Goal: Use online tool/utility: Utilize a website feature to perform a specific function

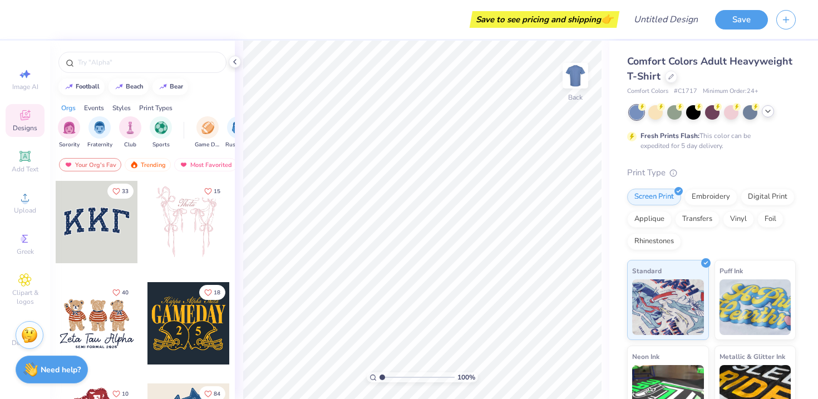
click at [770, 110] on icon at bounding box center [767, 111] width 9 height 9
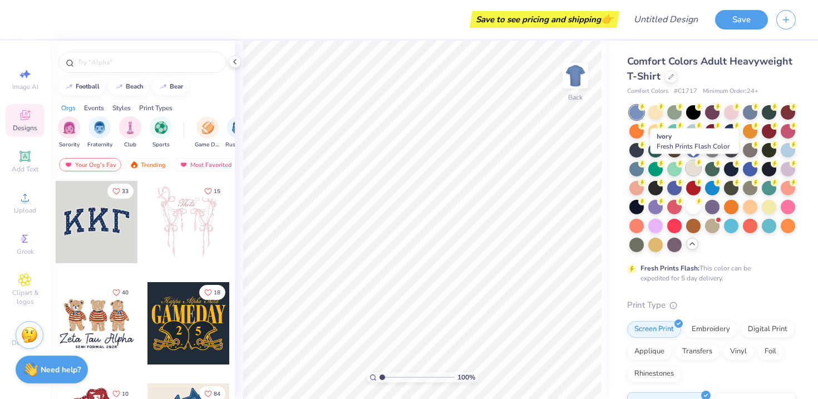
click at [691, 166] on div at bounding box center [693, 168] width 14 height 14
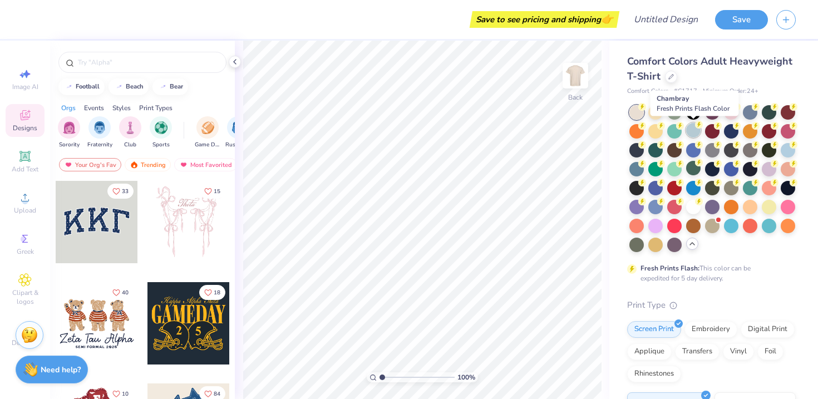
click at [695, 131] on div at bounding box center [693, 130] width 14 height 14
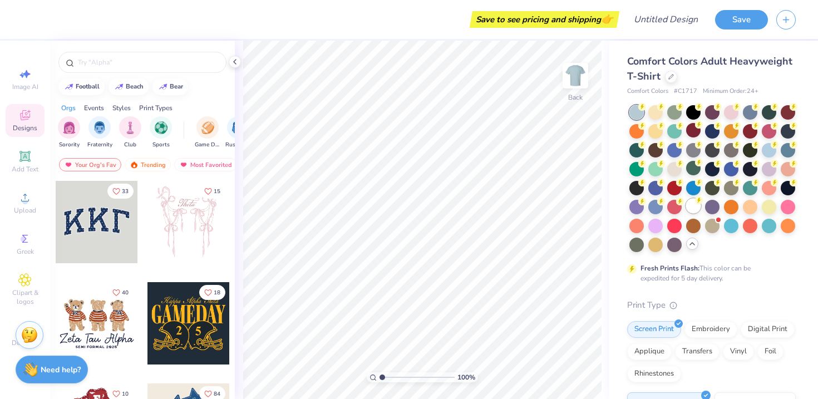
click at [695, 202] on icon at bounding box center [699, 200] width 8 height 8
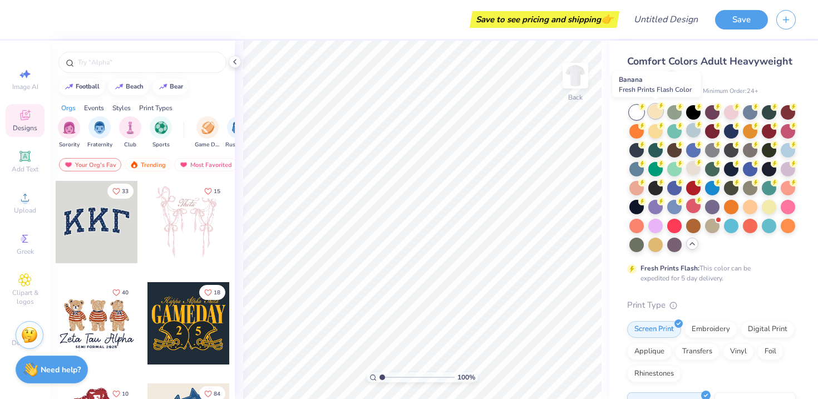
click at [657, 115] on div at bounding box center [655, 111] width 14 height 14
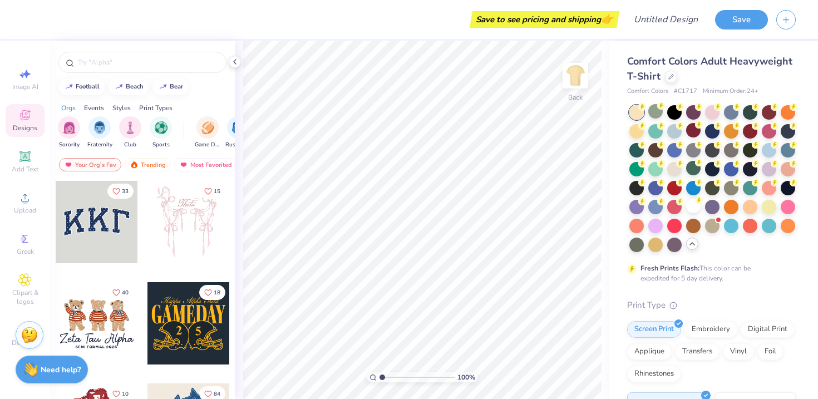
click at [634, 109] on div at bounding box center [636, 112] width 14 height 14
click at [676, 166] on icon at bounding box center [680, 163] width 8 height 8
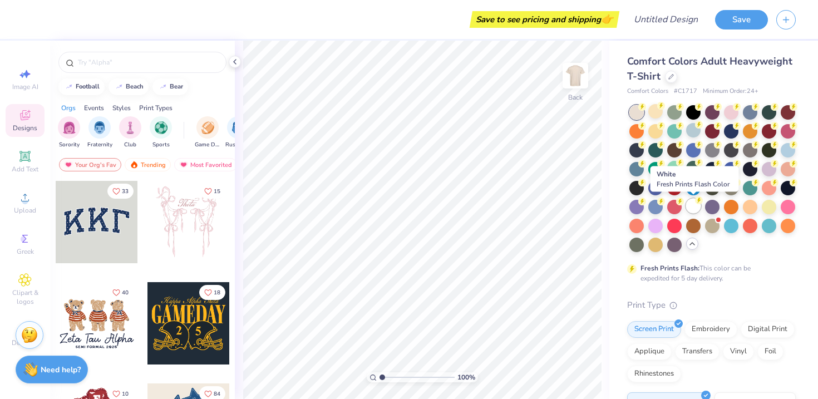
click at [695, 209] on div at bounding box center [693, 206] width 14 height 14
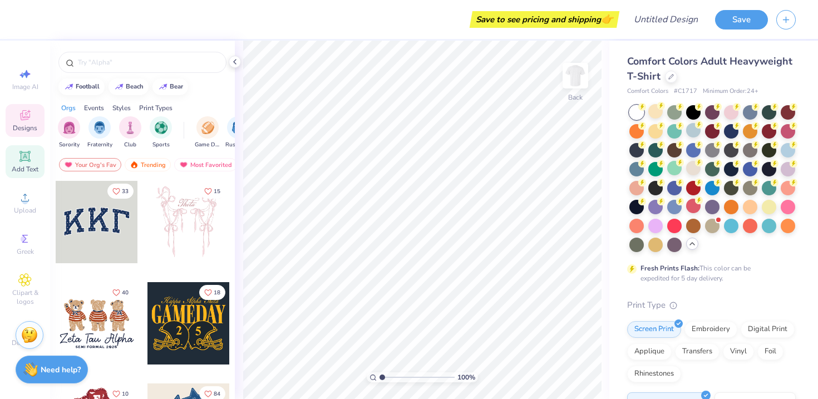
click at [28, 169] on span "Add Text" at bounding box center [25, 169] width 27 height 9
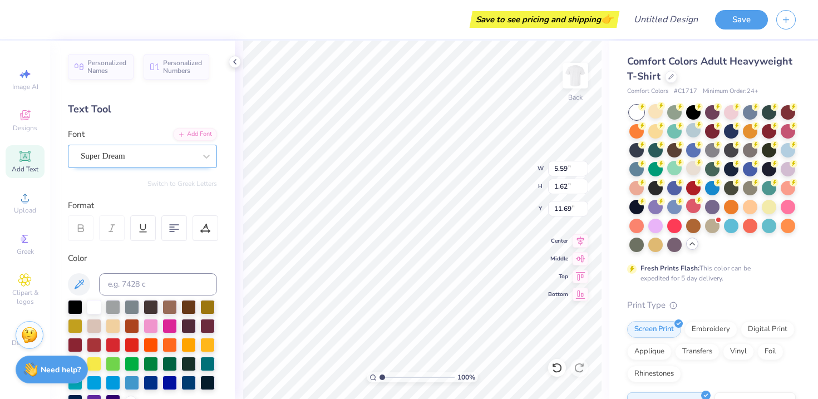
click at [140, 157] on div "Super Dream" at bounding box center [138, 155] width 117 height 17
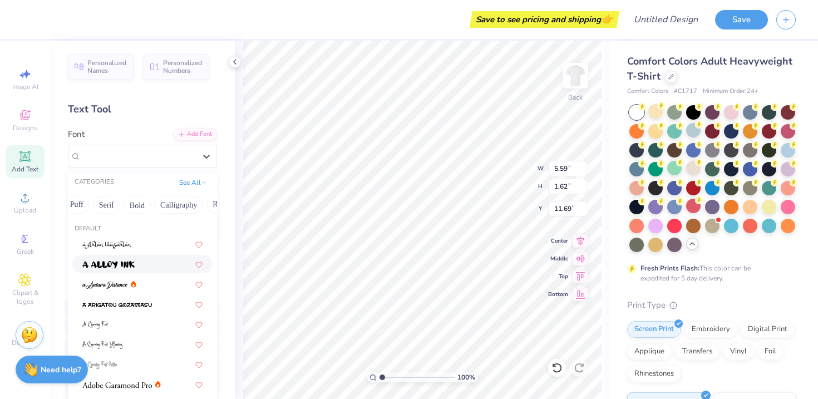
scroll to position [0, 100]
click at [139, 202] on button "Bold" at bounding box center [134, 205] width 27 height 18
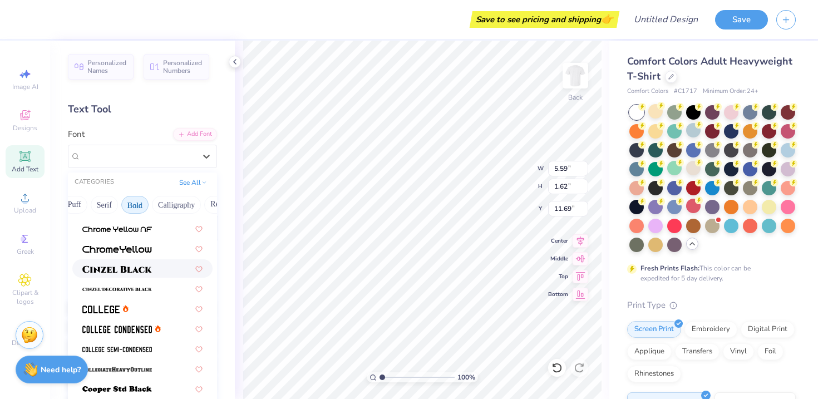
scroll to position [0, 0]
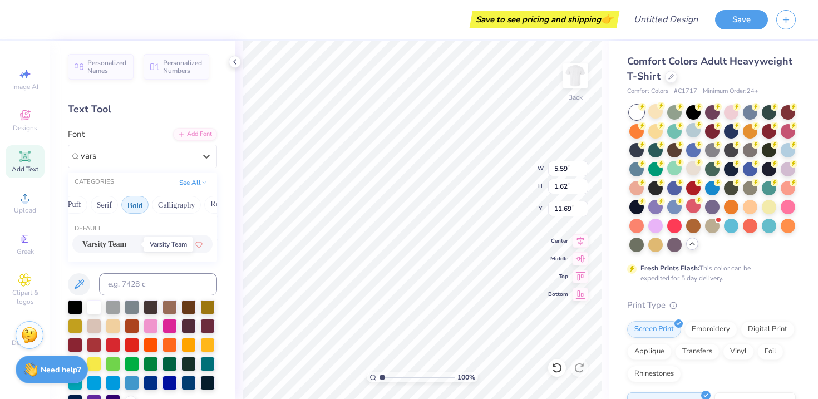
click at [116, 243] on span "Varsity Team" at bounding box center [104, 244] width 44 height 12
type input "vars"
type input "5.55"
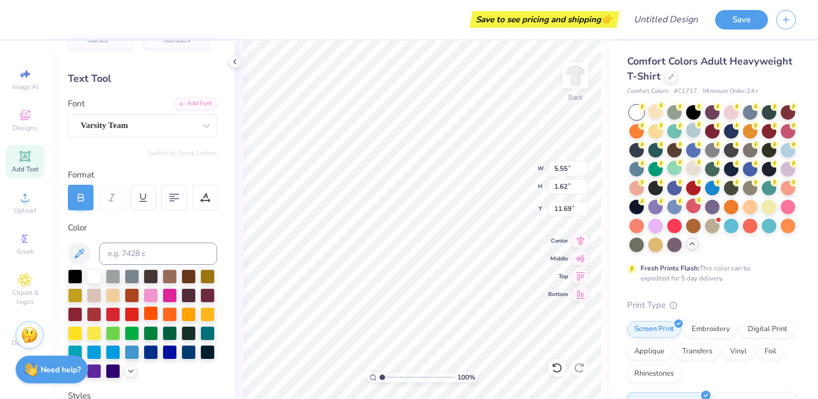
scroll to position [32, 0]
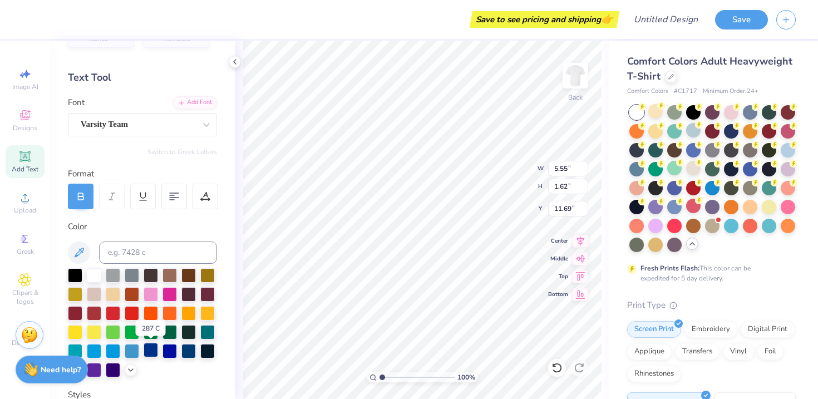
click at [150, 352] on div at bounding box center [151, 350] width 14 height 14
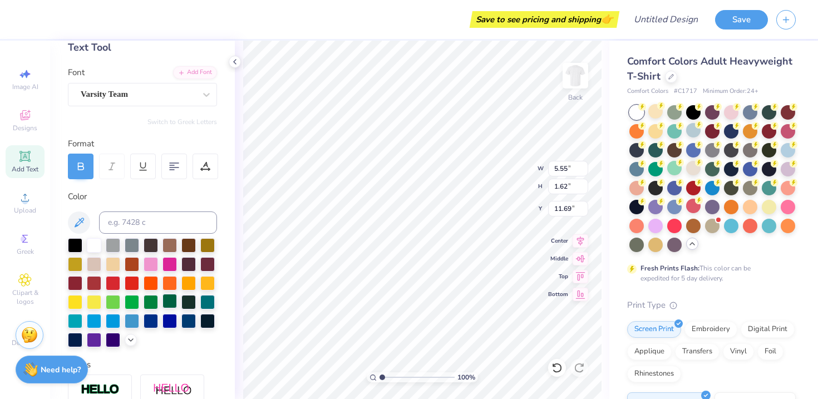
scroll to position [70, 0]
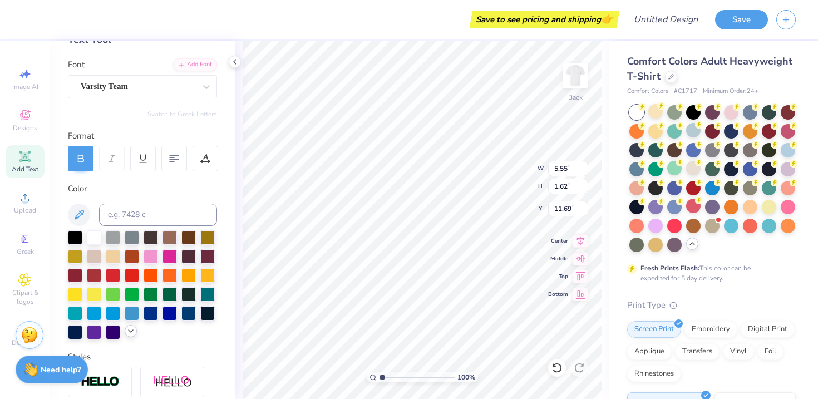
click at [132, 329] on icon at bounding box center [130, 331] width 9 height 9
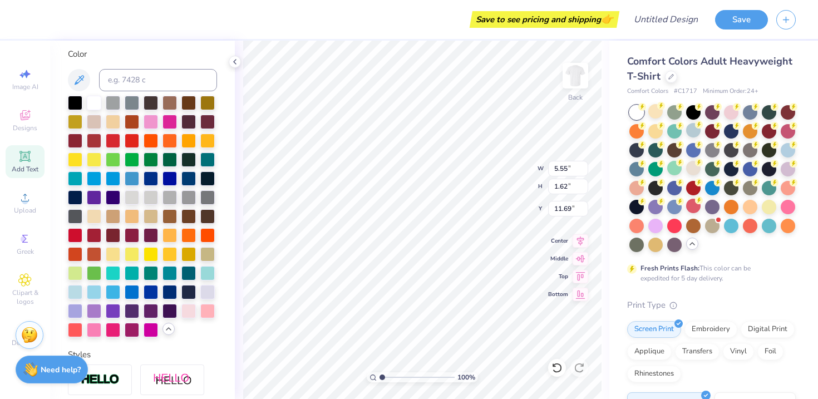
scroll to position [207, 0]
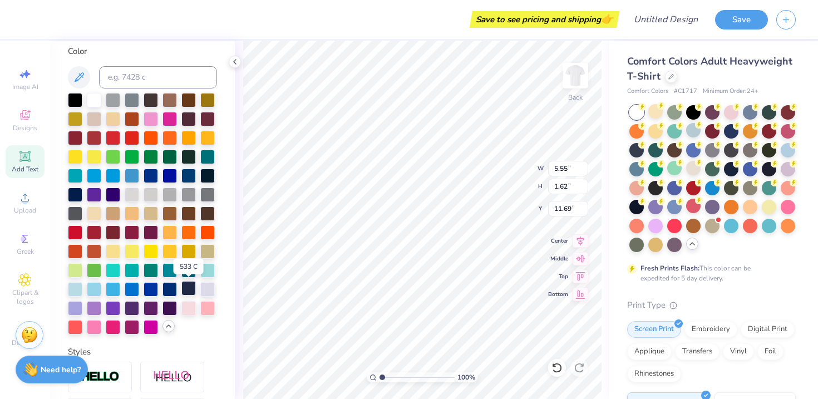
click at [185, 288] on div at bounding box center [188, 288] width 14 height 14
click at [176, 288] on div at bounding box center [169, 288] width 14 height 14
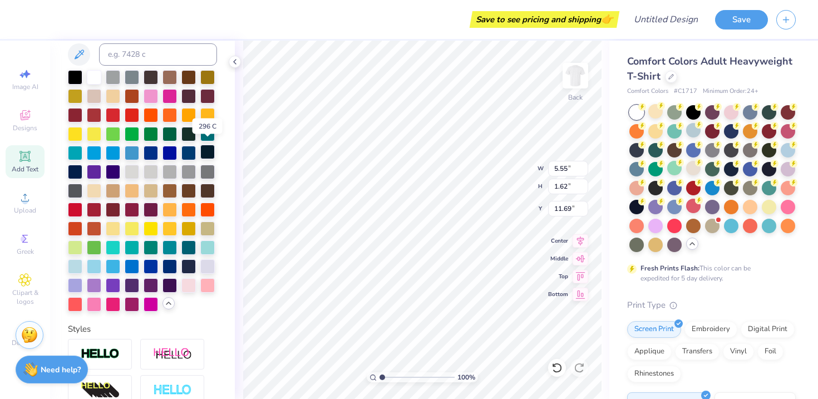
scroll to position [234, 0]
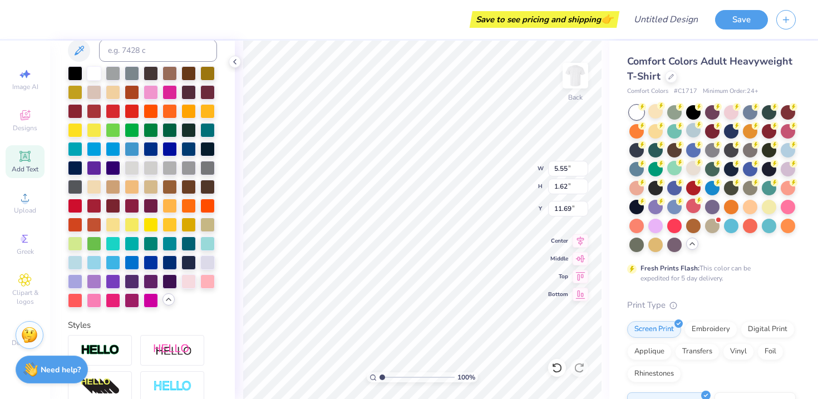
type textarea "DG"
type input "4.43"
type input "3.17"
type input "2.18"
click at [694, 167] on div at bounding box center [693, 168] width 14 height 14
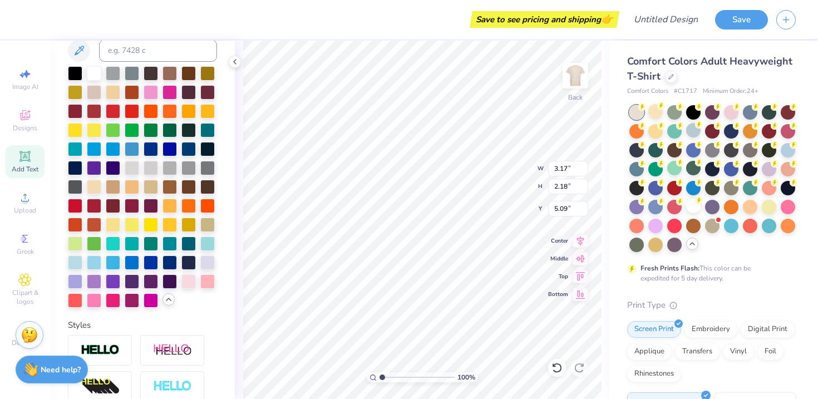
type input "5.00"
click at [692, 135] on div at bounding box center [693, 130] width 14 height 14
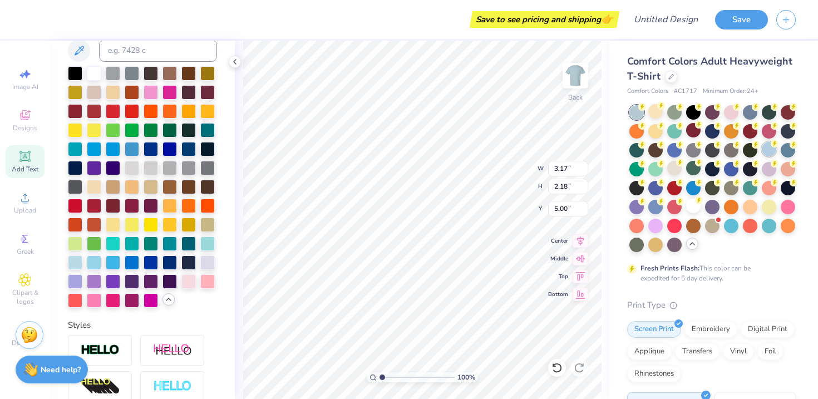
click at [768, 144] on div at bounding box center [768, 149] width 14 height 14
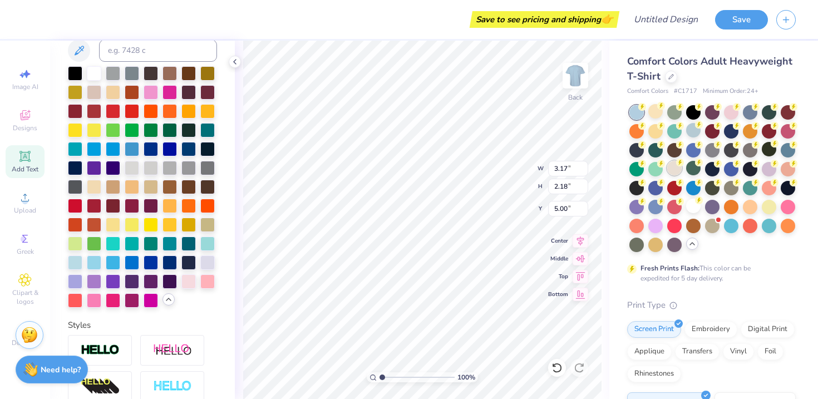
click at [676, 169] on div at bounding box center [674, 168] width 14 height 14
type input "5.43"
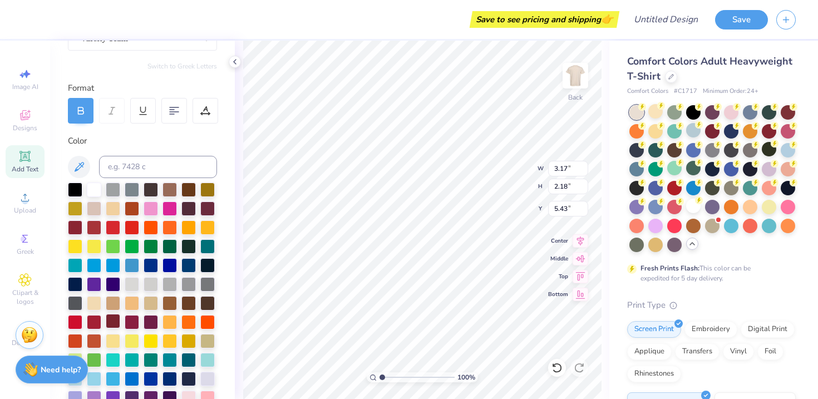
scroll to position [0, 0]
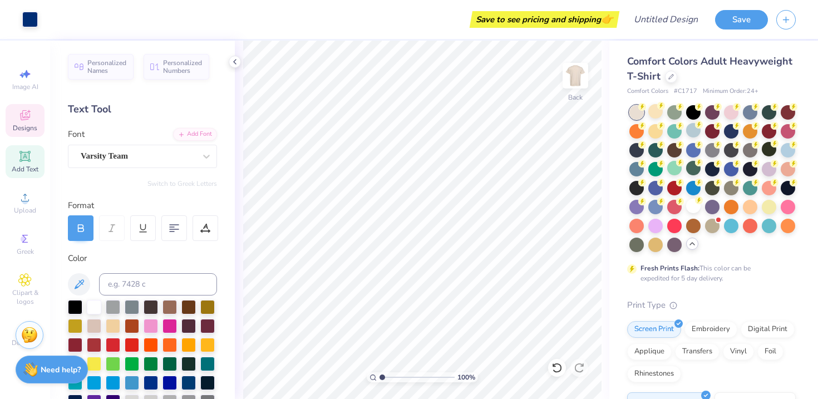
click at [26, 122] on div "Designs" at bounding box center [25, 120] width 39 height 33
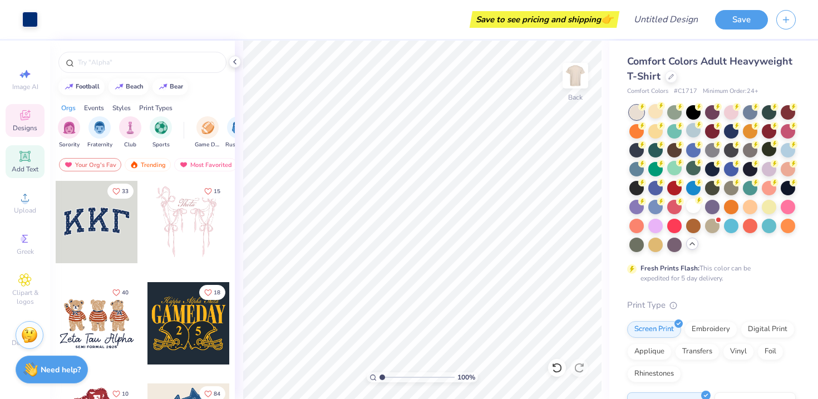
click at [31, 160] on icon at bounding box center [24, 156] width 13 height 13
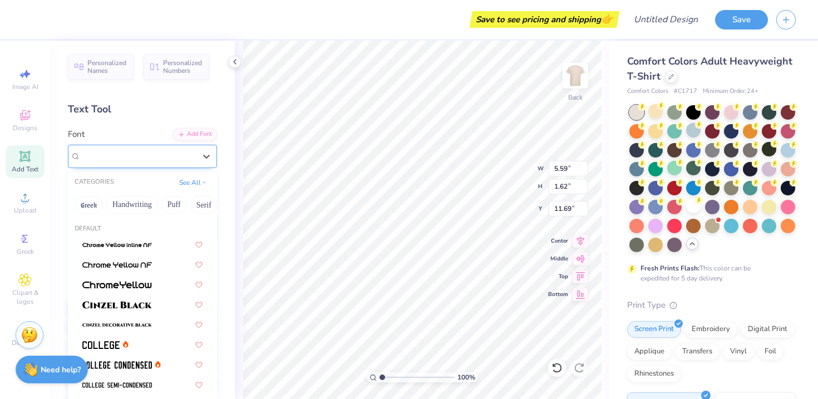
click at [149, 158] on div "Super Dream" at bounding box center [138, 155] width 117 height 17
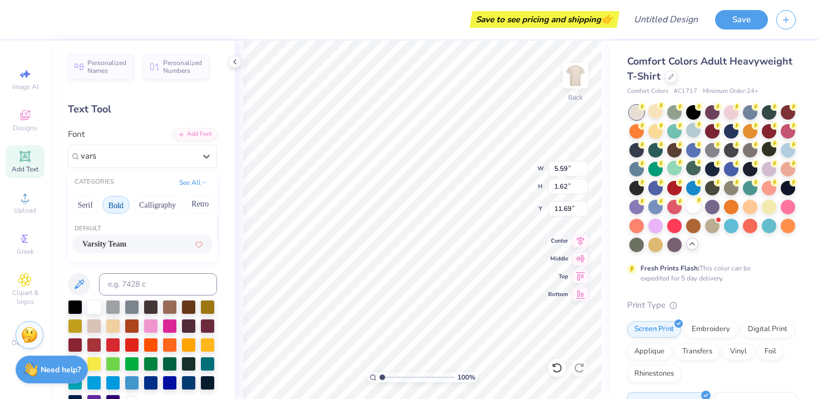
click at [126, 245] on span "Varsity Team" at bounding box center [104, 244] width 44 height 12
type input "vars"
type input "5.55"
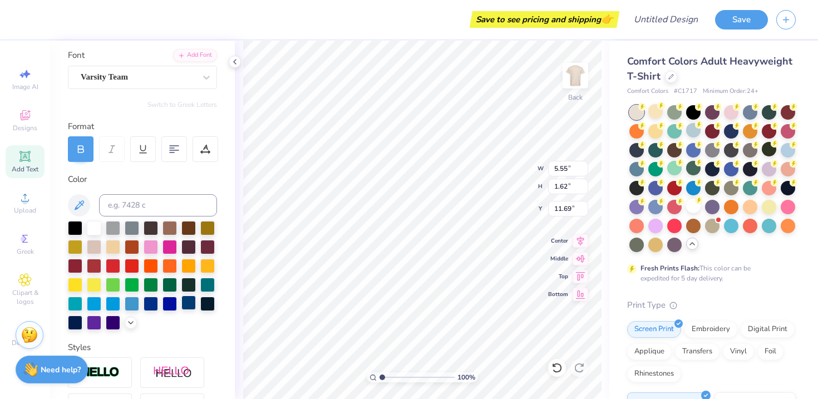
scroll to position [78, 0]
click at [129, 322] on icon at bounding box center [130, 322] width 9 height 9
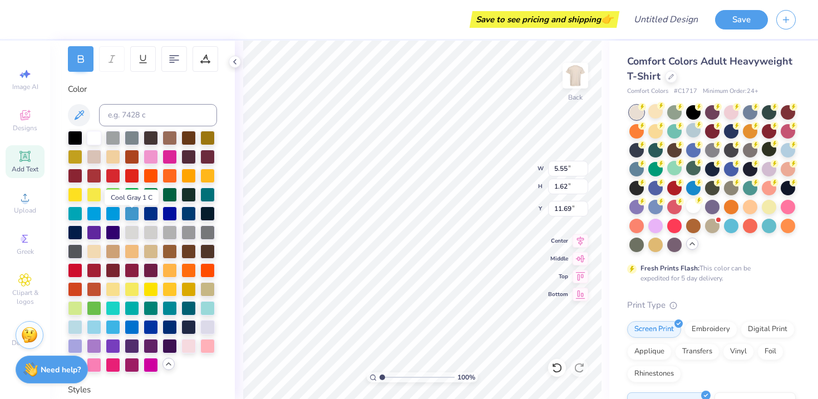
scroll to position [199, 0]
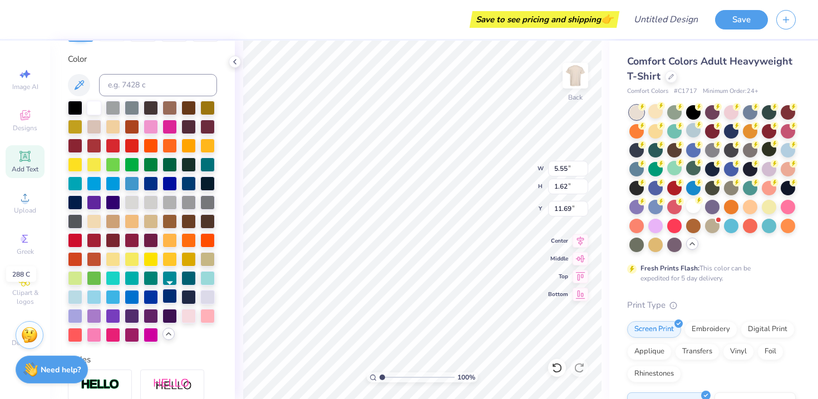
click at [170, 296] on div at bounding box center [169, 296] width 14 height 14
click at [156, 184] on div at bounding box center [151, 182] width 14 height 14
click at [172, 297] on div at bounding box center [169, 296] width 14 height 14
type textarea "25"
type input "3.47"
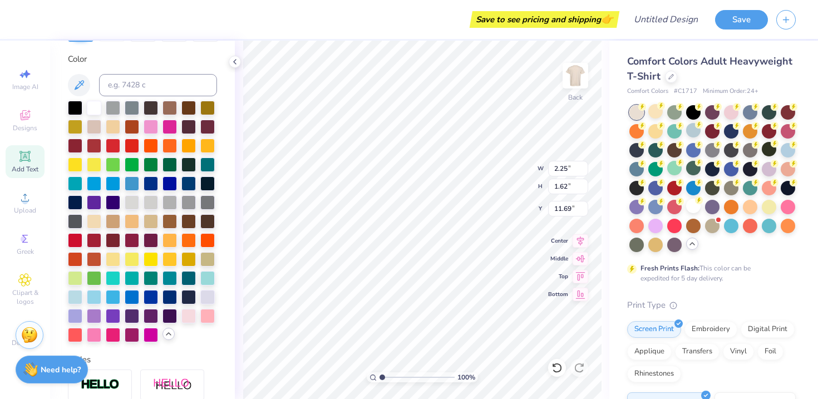
type input "2.49"
type input "5.12"
type input "3.17"
type input "2.18"
type input "5.43"
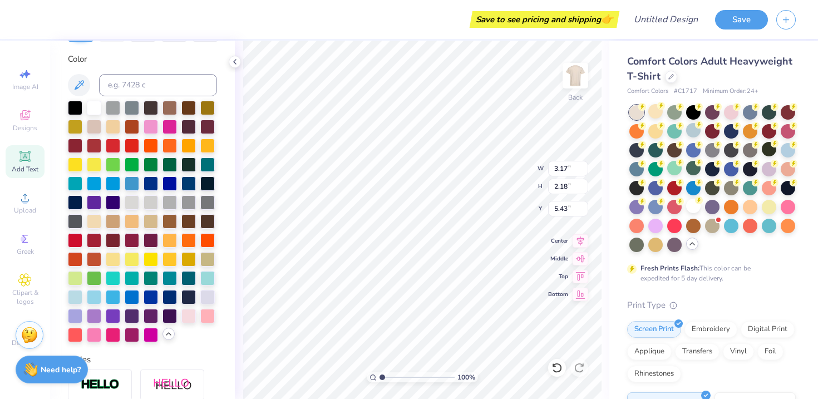
type input "3.29"
type input "2.27"
type input "5.23"
type input "3.29"
type input "2.27"
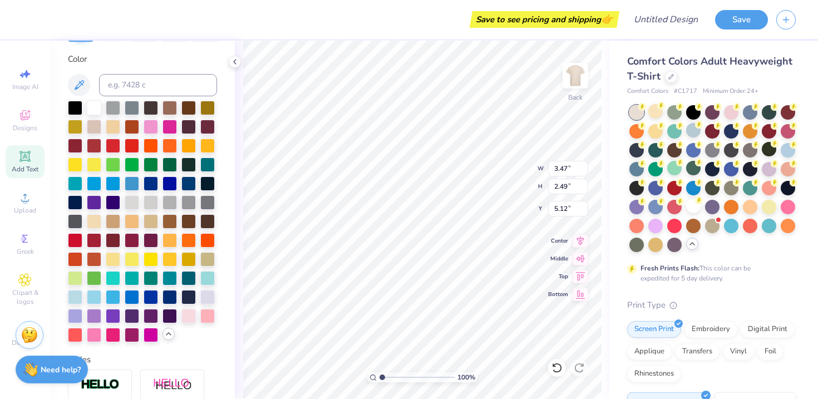
type input "5.23"
type input "3.47"
type input "2.49"
type input "5.12"
type input "3.67"
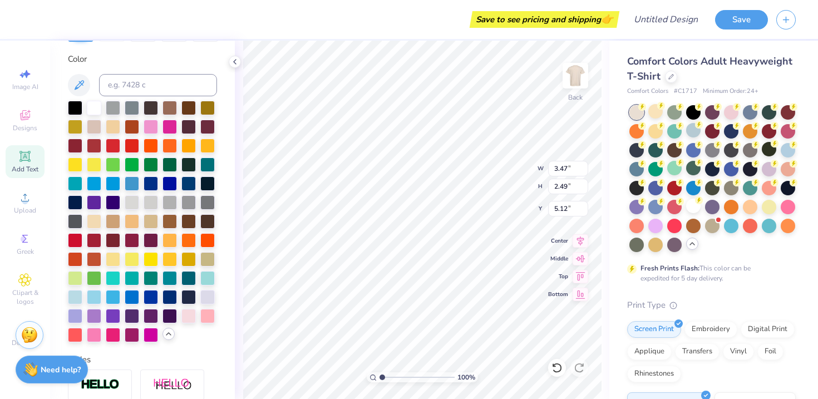
type input "2.63"
type input "5.23"
type input "3.29"
type input "2.27"
type input "2.72"
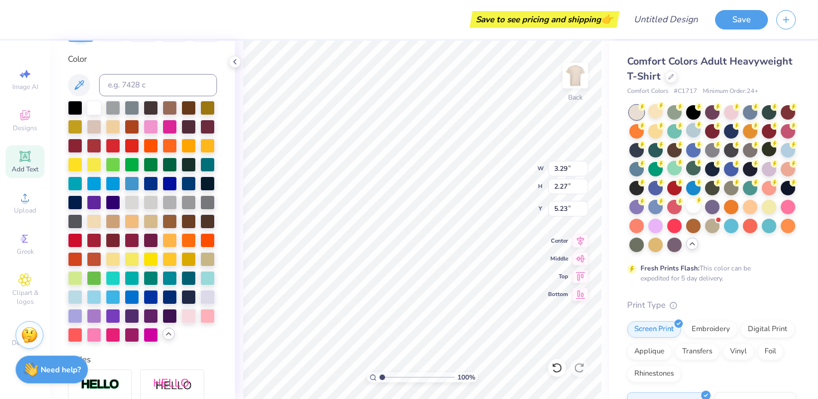
type input "1.87"
type input "5.61"
type input "3.67"
type input "2.63"
type input "5.23"
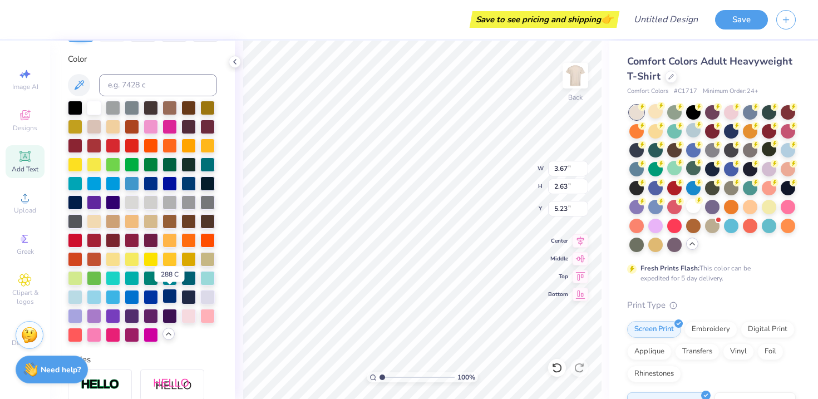
click at [177, 299] on div at bounding box center [169, 296] width 14 height 14
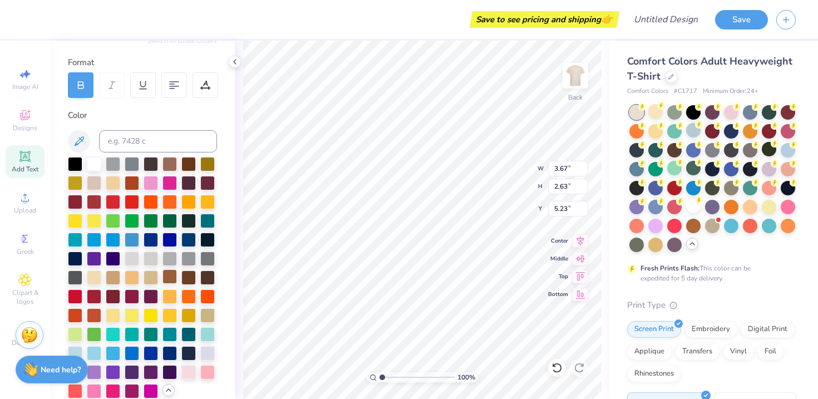
scroll to position [144, 0]
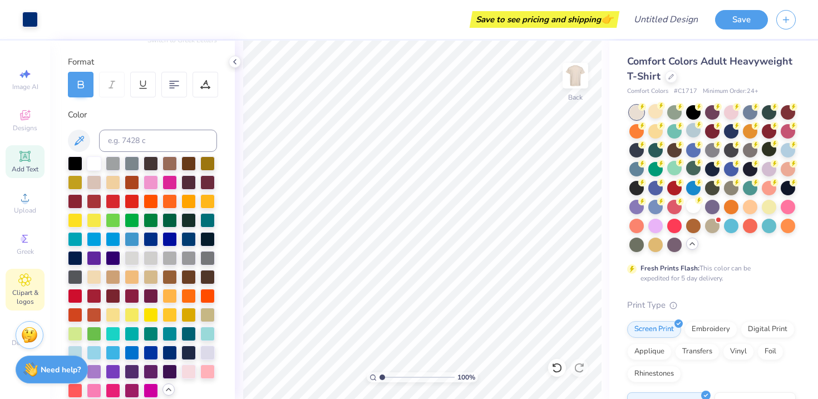
click at [29, 288] on span "Clipart & logos" at bounding box center [25, 297] width 39 height 18
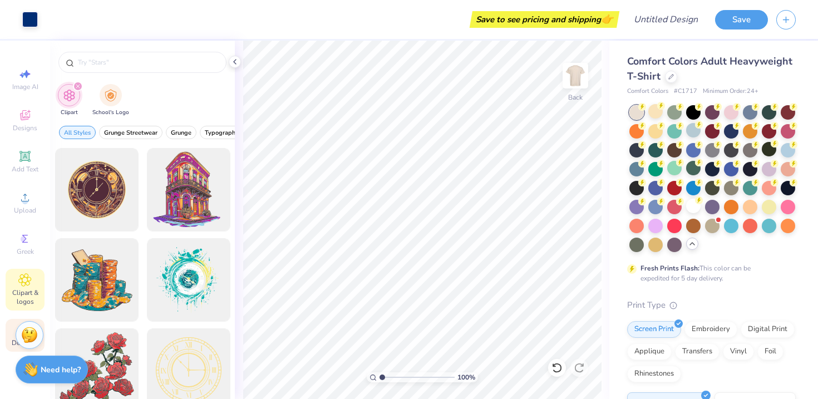
click at [9, 345] on div "Decorate" at bounding box center [25, 335] width 39 height 33
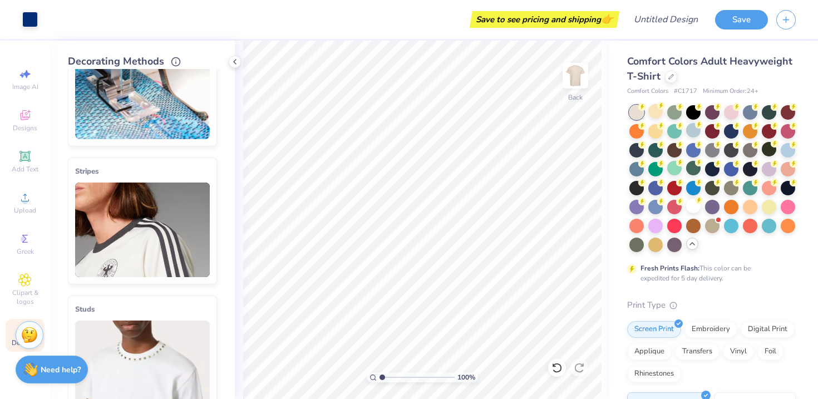
scroll to position [61, 0]
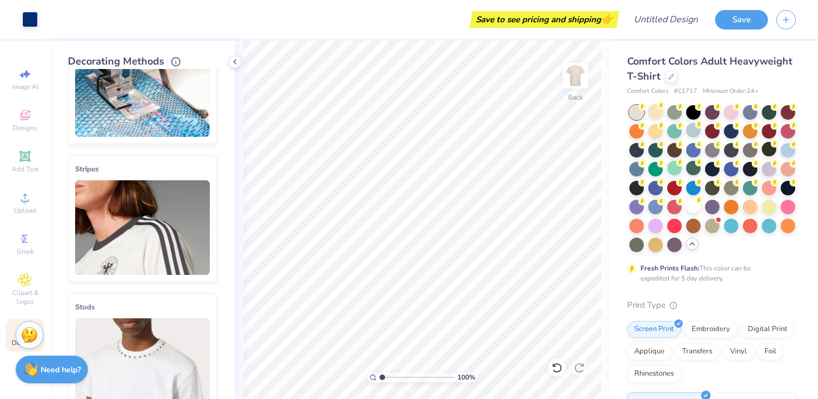
click at [146, 231] on img at bounding box center [142, 227] width 135 height 95
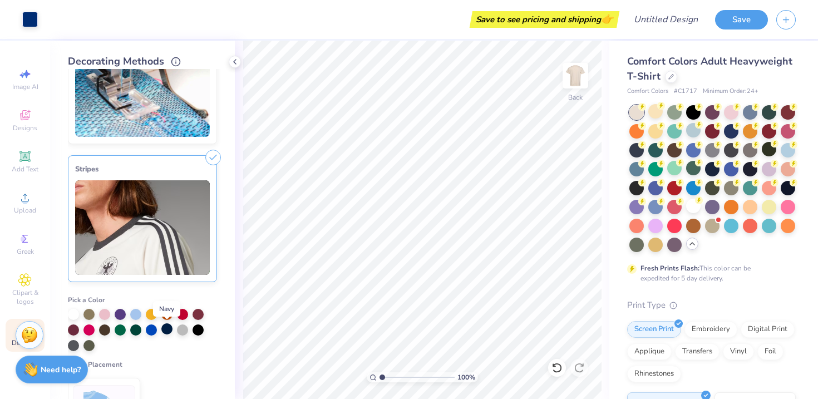
click at [165, 332] on div at bounding box center [166, 328] width 11 height 11
click at [182, 259] on img at bounding box center [142, 227] width 135 height 95
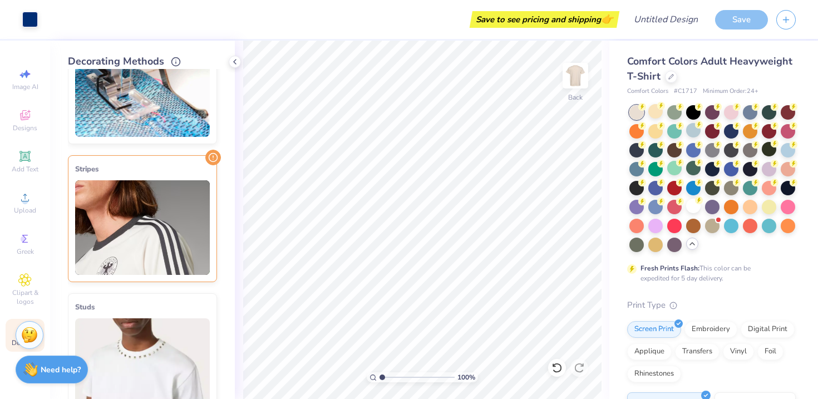
click at [182, 259] on img at bounding box center [142, 227] width 135 height 95
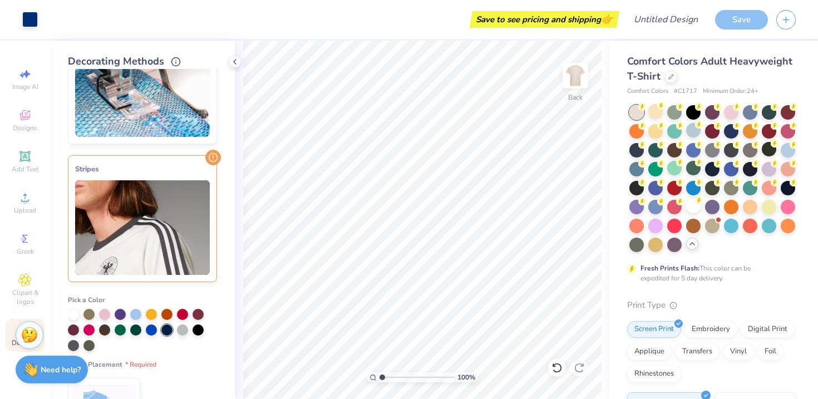
scroll to position [206, 0]
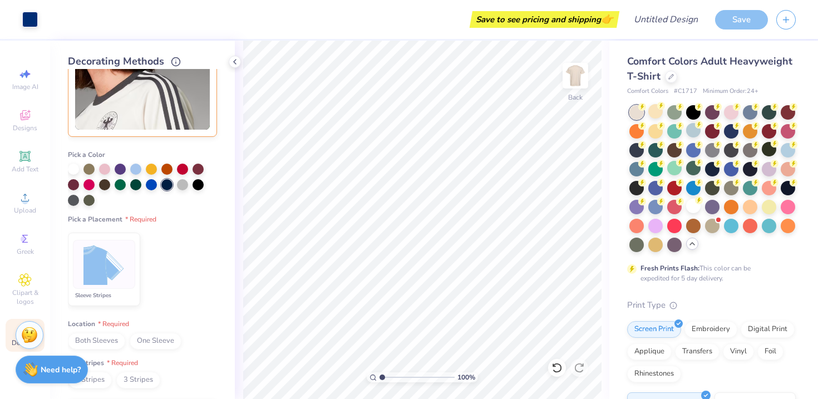
click at [110, 273] on img at bounding box center [104, 265] width 42 height 42
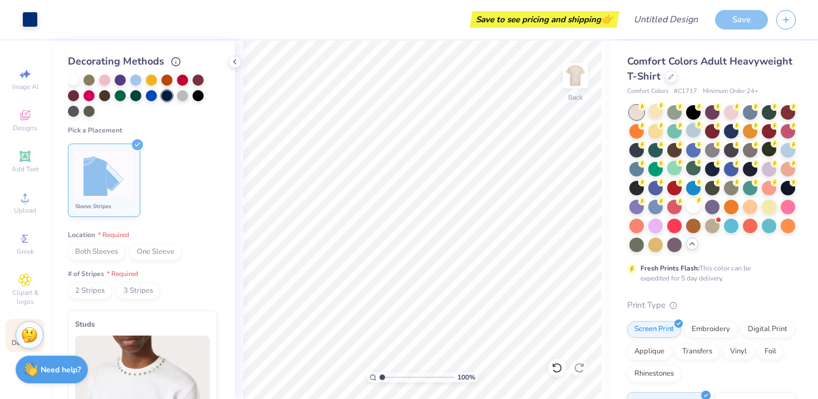
scroll to position [323, 0]
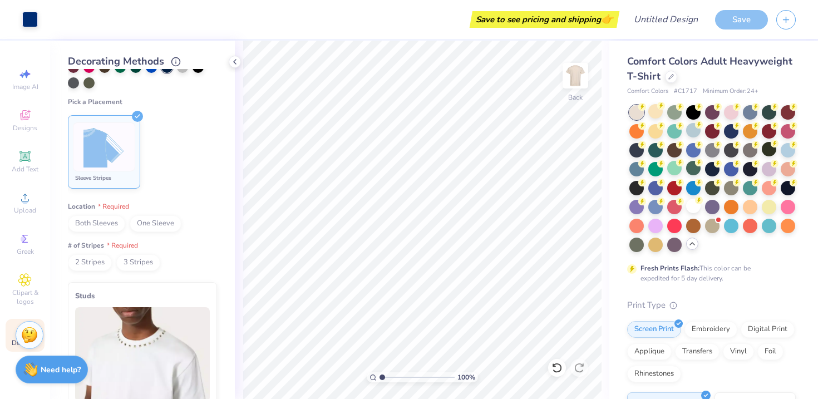
click at [111, 227] on span "Both Sleeves" at bounding box center [96, 223] width 57 height 17
click at [101, 266] on span "2 Stripes" at bounding box center [90, 262] width 44 height 17
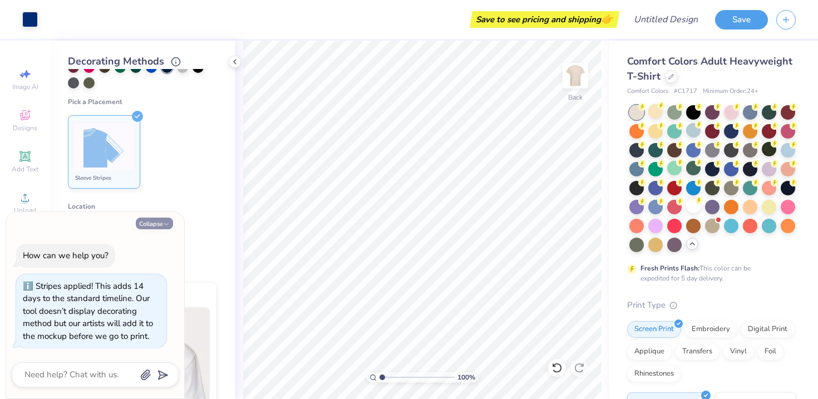
click at [152, 223] on button "Collapse" at bounding box center [154, 223] width 37 height 12
type textarea "x"
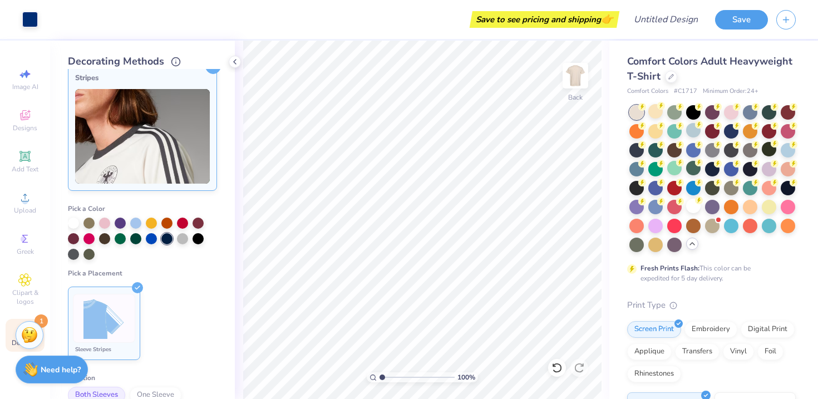
scroll to position [0, 0]
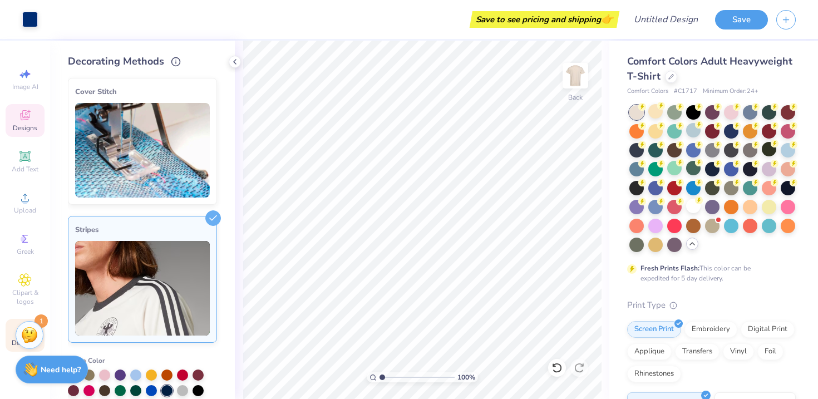
click at [29, 126] on span "Designs" at bounding box center [25, 127] width 24 height 9
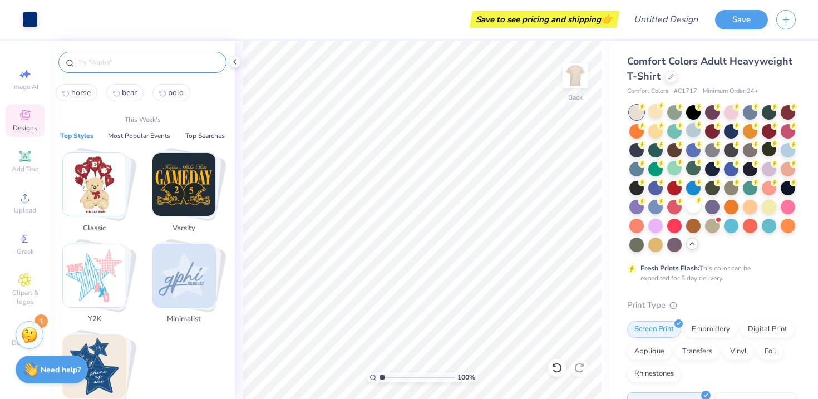
click at [86, 59] on input "text" at bounding box center [148, 62] width 142 height 11
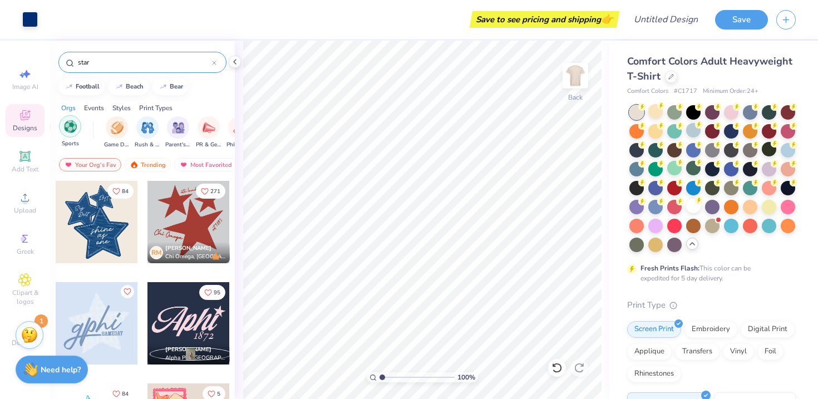
scroll to position [0, 91]
type input "star"
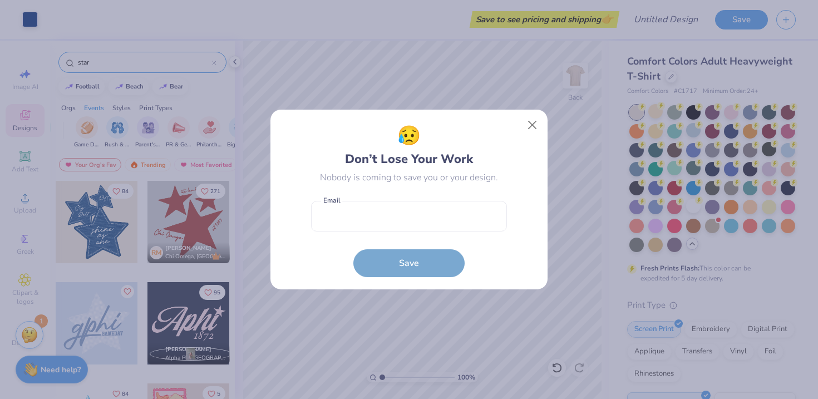
scroll to position [0, 127]
click at [532, 128] on button "Close" at bounding box center [532, 125] width 21 height 21
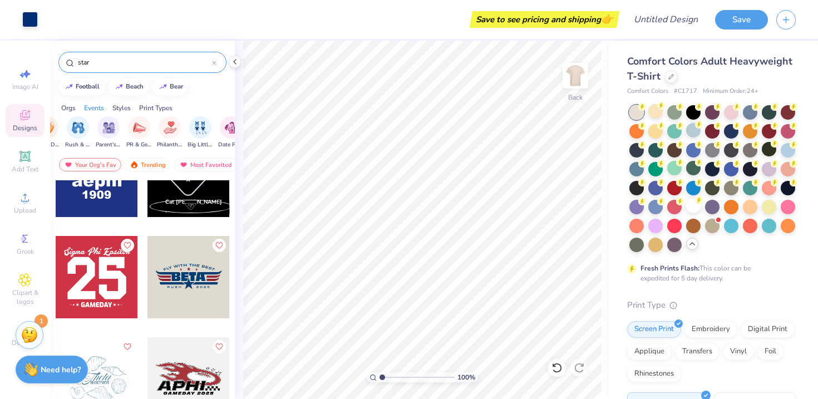
scroll to position [949, 0]
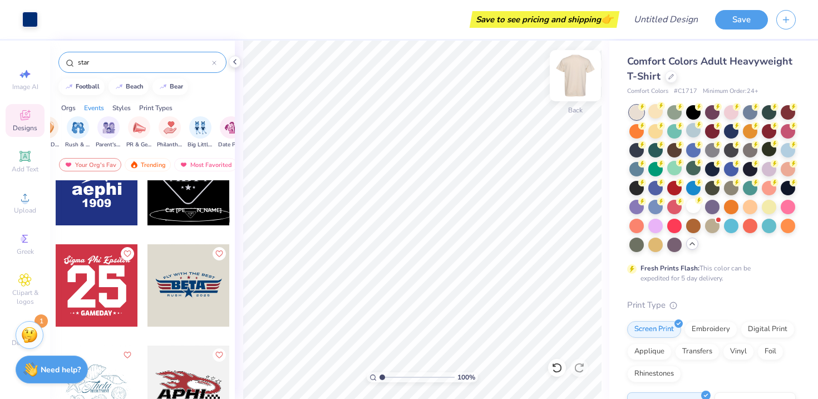
click at [581, 77] on img at bounding box center [575, 75] width 44 height 44
click at [95, 285] on div at bounding box center [97, 285] width 82 height 82
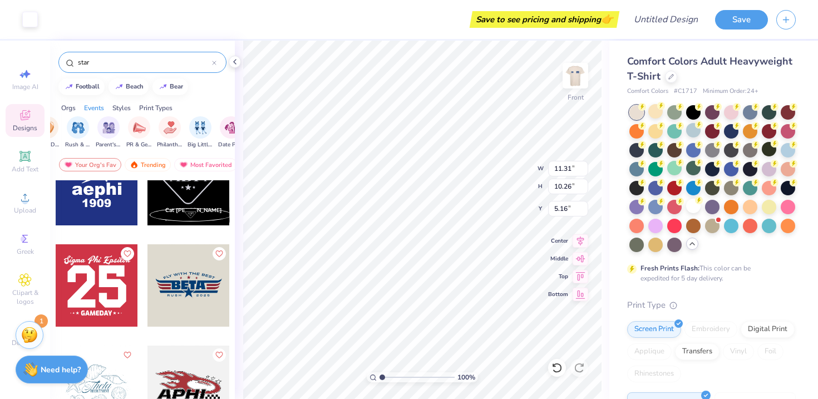
type input "5.16"
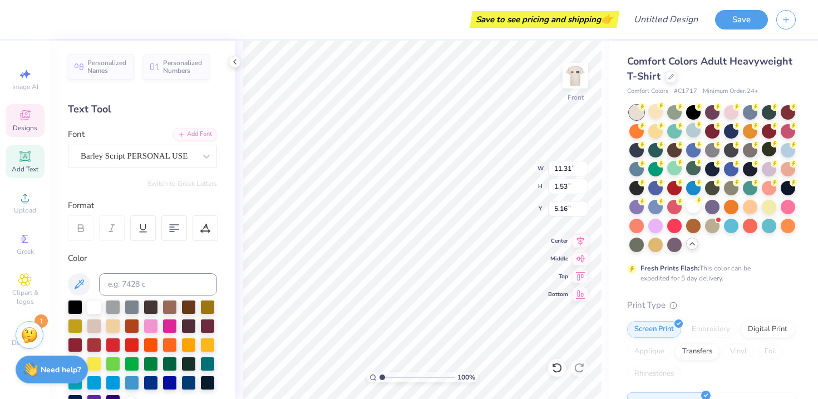
type input "5.37"
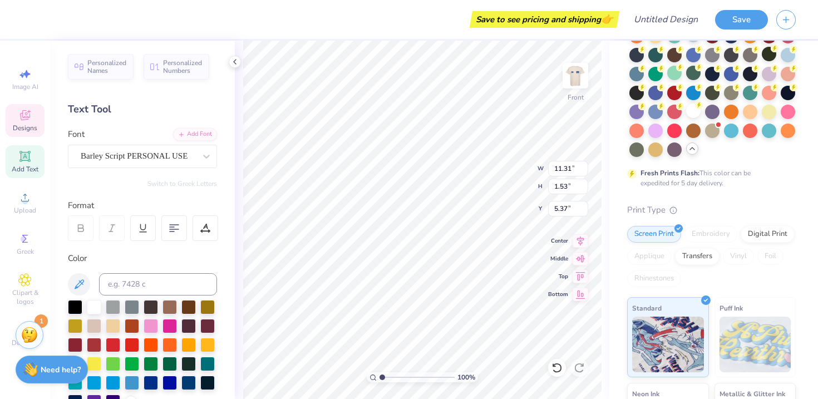
scroll to position [0, 0]
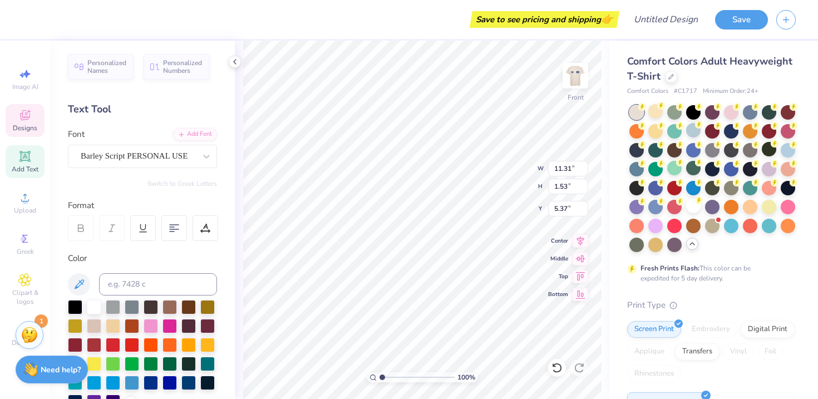
type input "5.10"
type textarea "S"
type textarea "Delta Gamma"
type input "5.31"
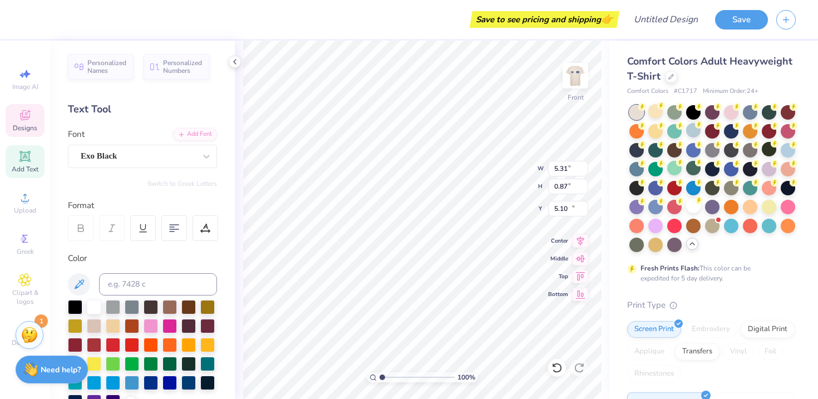
type input "0.87"
type input "14.55"
type textarea "b"
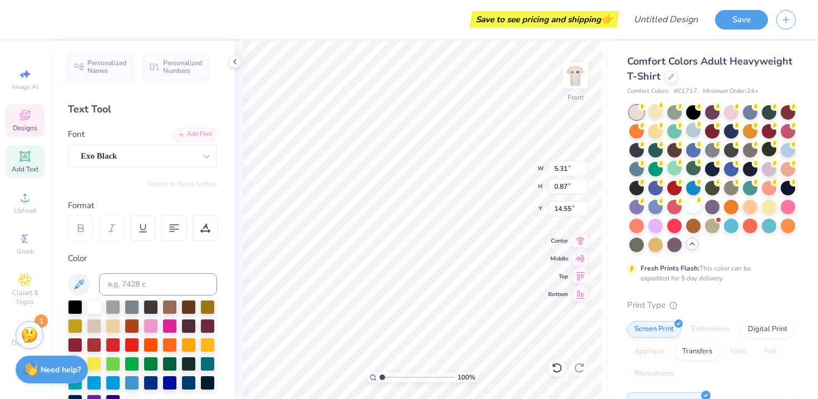
type textarea "BID DAY"
